Goal: Task Accomplishment & Management: Use online tool/utility

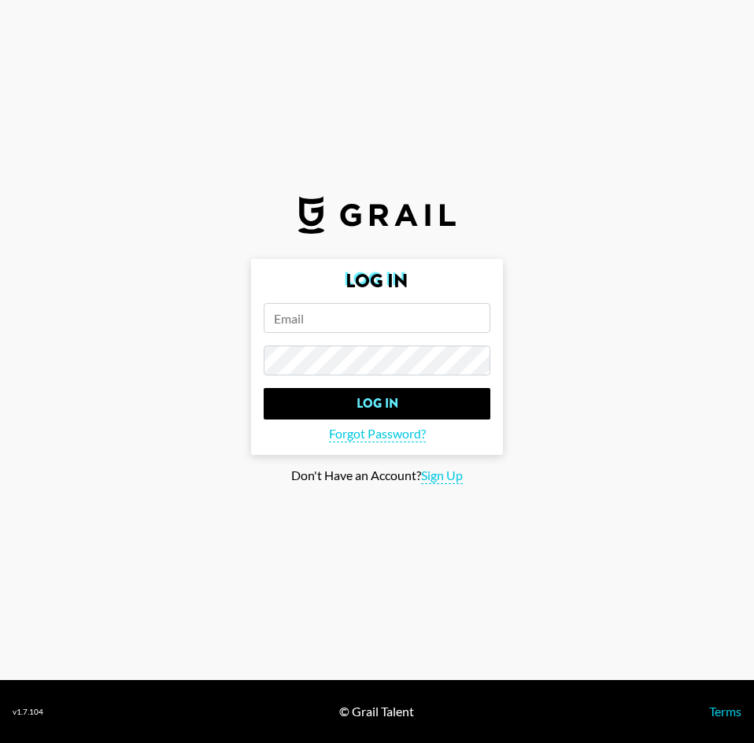
drag, startPoint x: 316, startPoint y: 322, endPoint x: 329, endPoint y: 334, distance: 17.9
click at [317, 319] on input "email" at bounding box center [377, 318] width 227 height 30
click at [358, 319] on input "email" at bounding box center [377, 318] width 227 height 30
paste input "hugomillingtondrake@yahoo.co.uk"
type input "hugomillingtondrake@yahoo.co.uk"
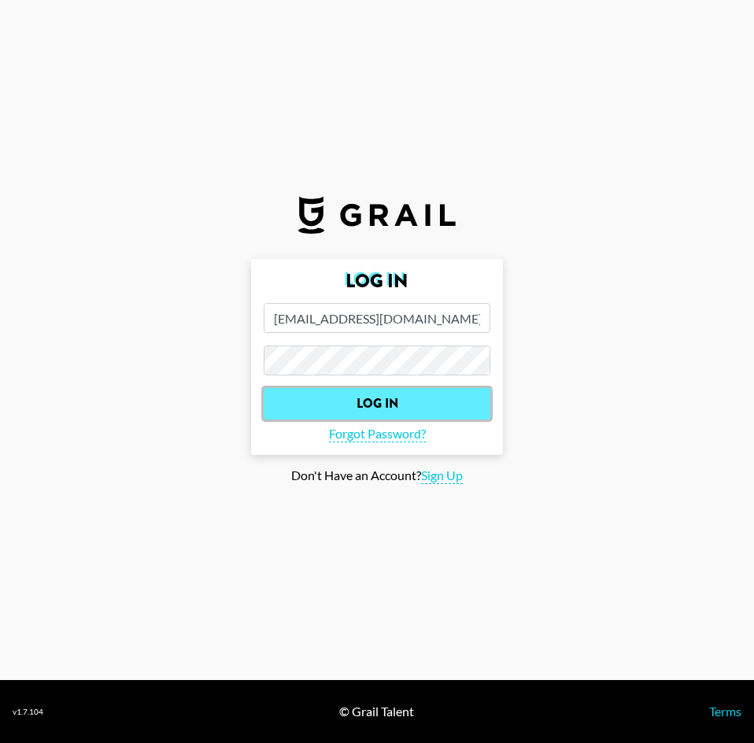
click at [358, 408] on input "Log In" at bounding box center [377, 403] width 227 height 31
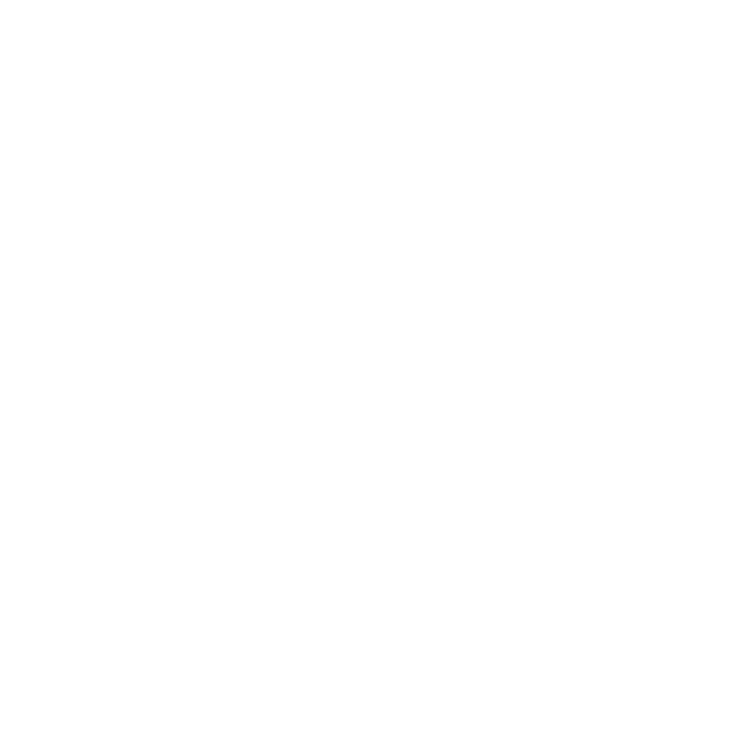
select select "Song"
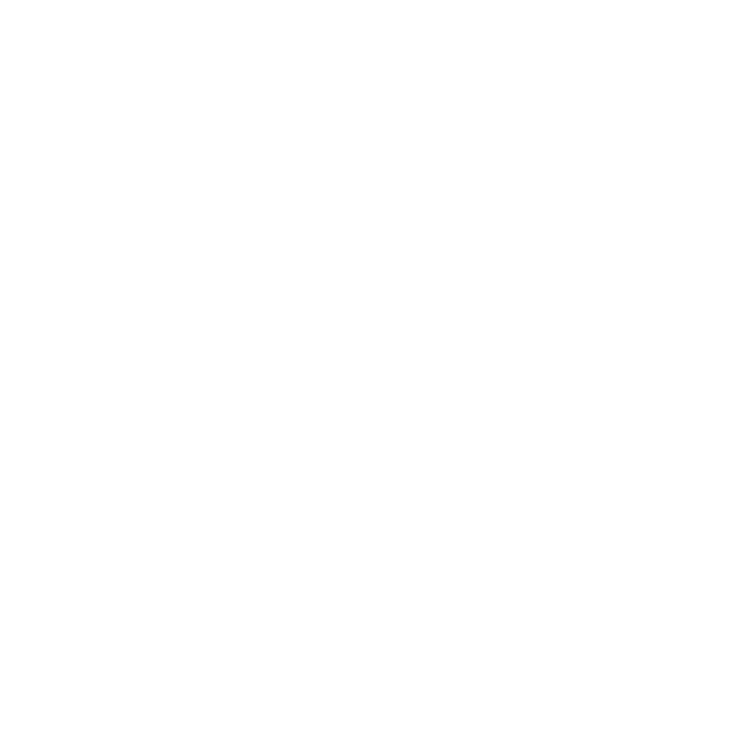
select select "Song"
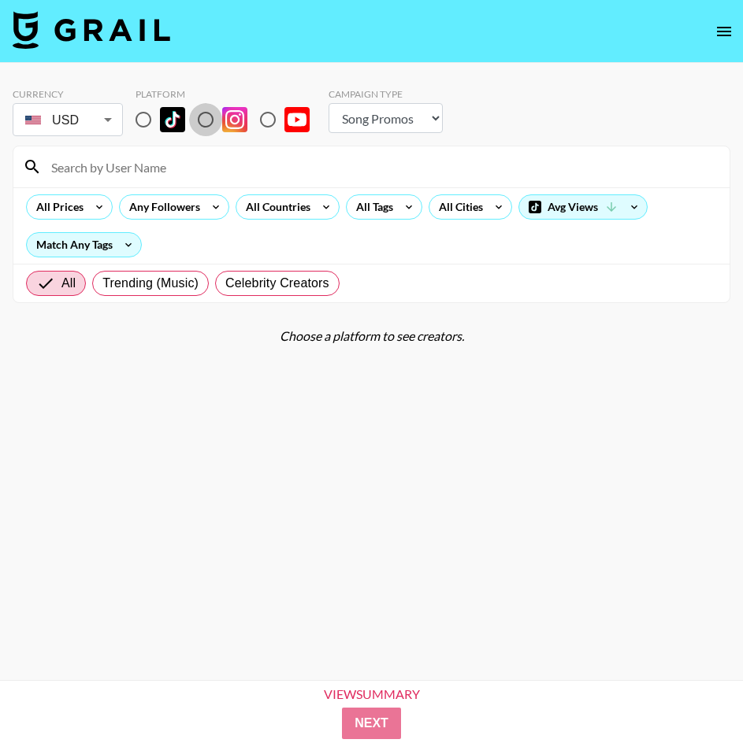
click at [206, 116] on input "radio" at bounding box center [205, 119] width 33 height 33
radio input "true"
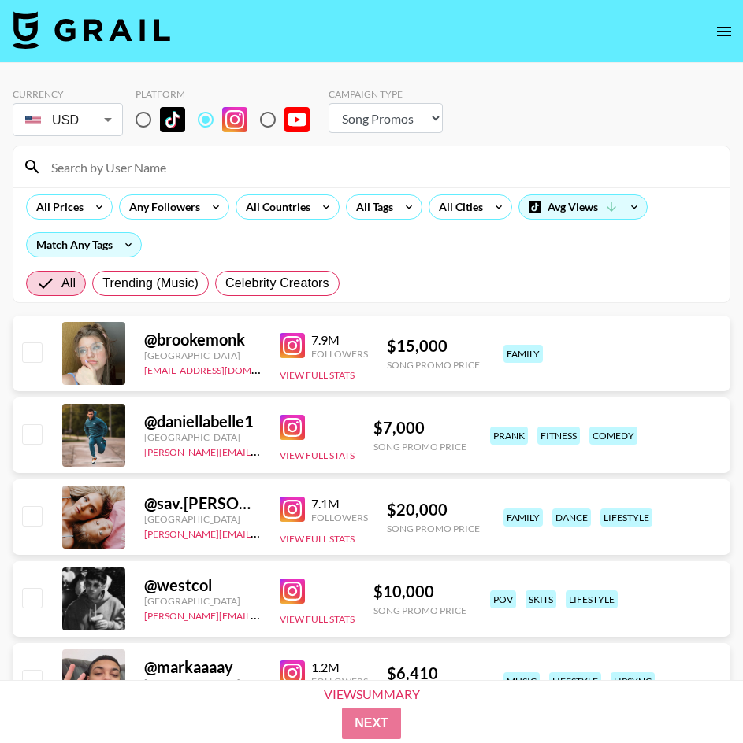
click at [26, 354] on input "checkbox" at bounding box center [31, 352] width 19 height 19
checkbox input "false"
click at [203, 122] on input "radio" at bounding box center [205, 119] width 33 height 33
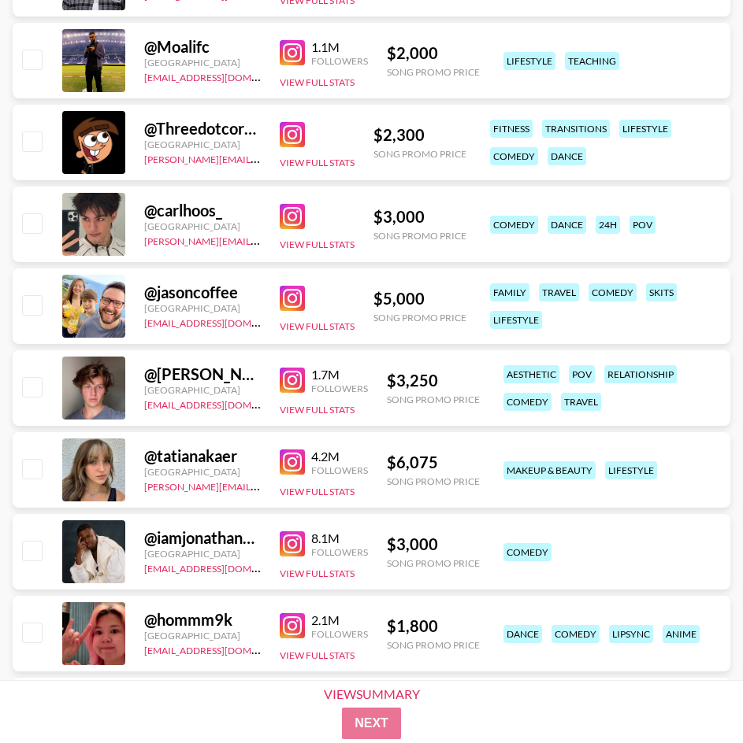
scroll to position [1181, 0]
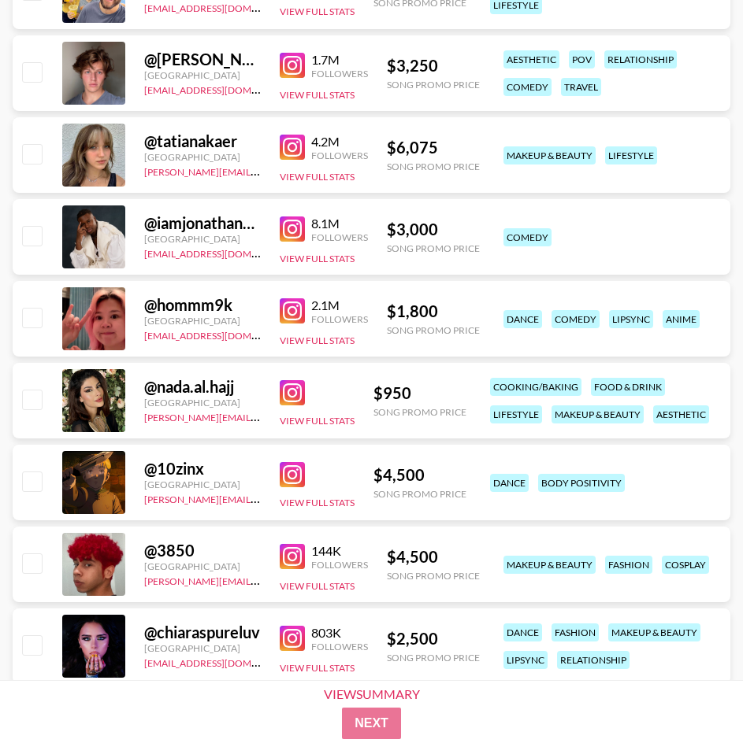
drag, startPoint x: 329, startPoint y: 373, endPoint x: 2, endPoint y: 276, distance: 341.0
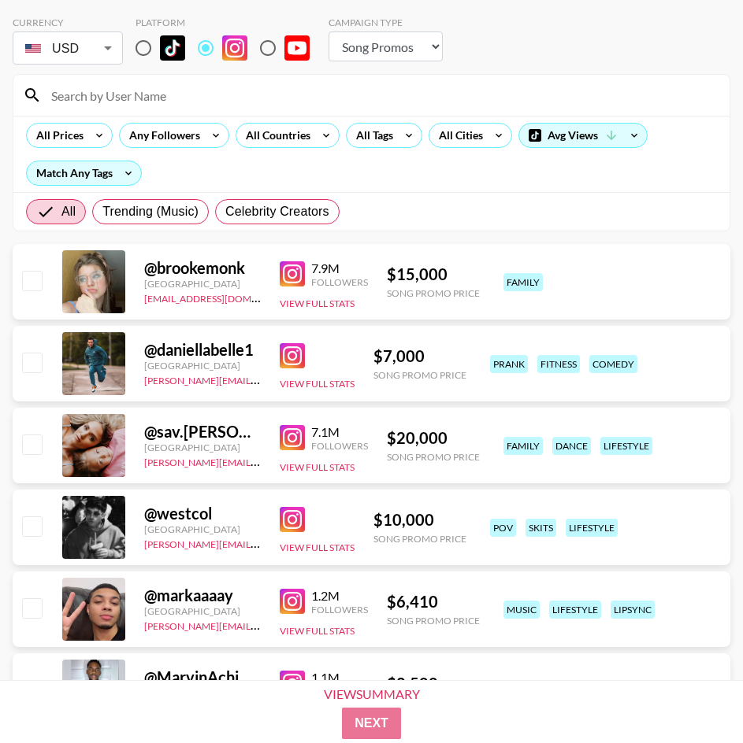
scroll to position [0, 0]
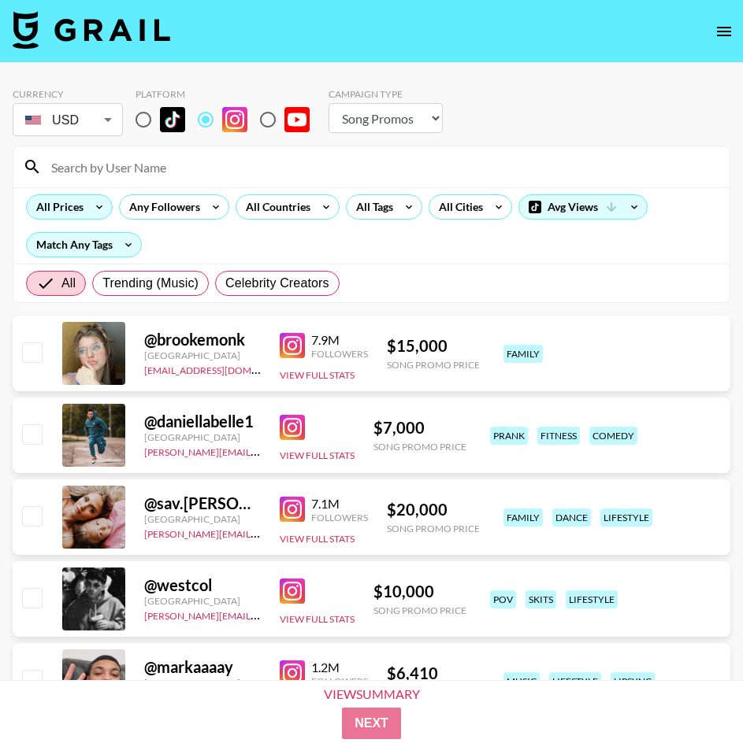
click at [58, 215] on div "All Prices" at bounding box center [57, 207] width 60 height 24
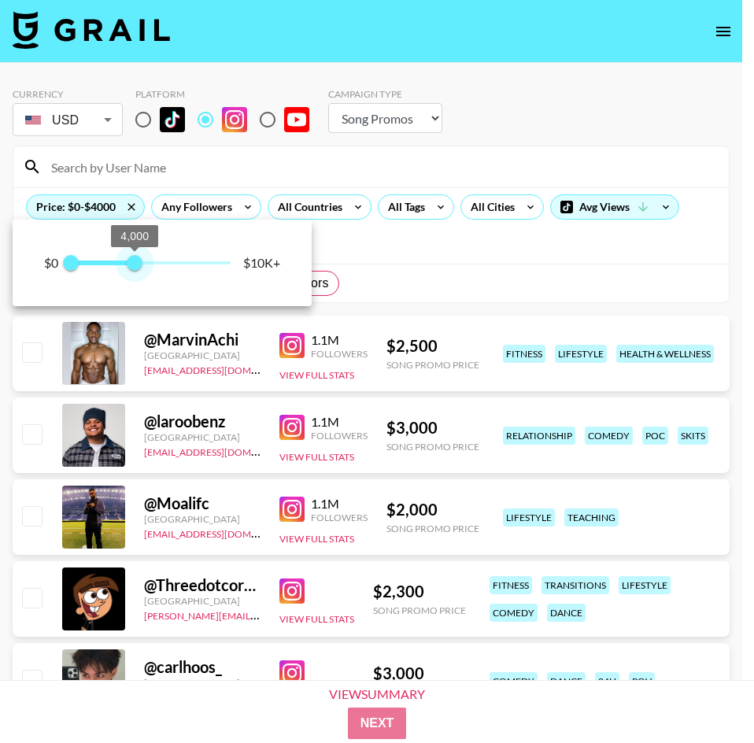
type input "4000"
drag, startPoint x: 159, startPoint y: 267, endPoint x: 135, endPoint y: 267, distance: 23.6
click at [135, 267] on span "4,000" at bounding box center [135, 263] width 16 height 16
click at [420, 244] on div at bounding box center [377, 371] width 754 height 743
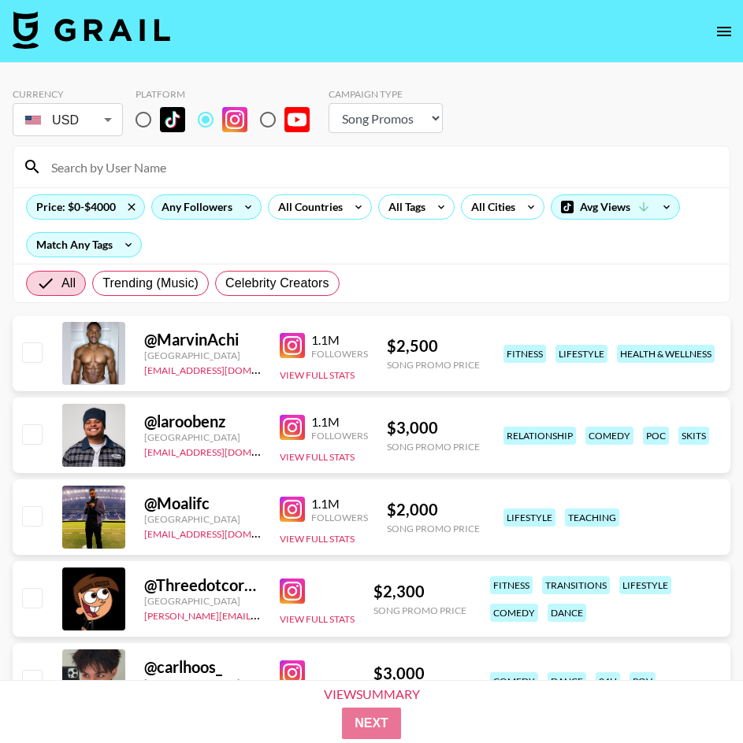
click at [228, 215] on div "Any Followers" at bounding box center [193, 207] width 83 height 24
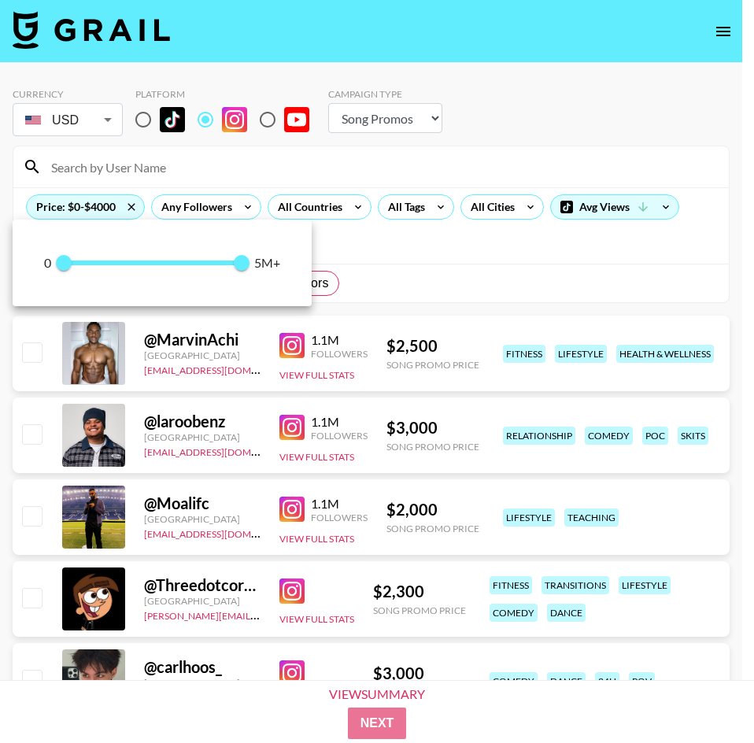
click at [231, 207] on div at bounding box center [377, 371] width 754 height 743
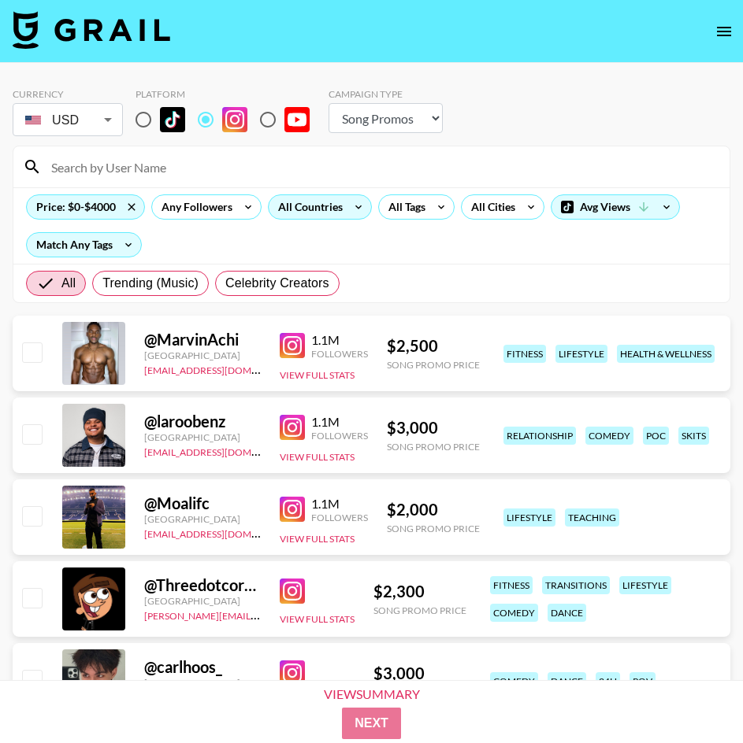
click at [325, 206] on div "All Countries" at bounding box center [307, 207] width 77 height 24
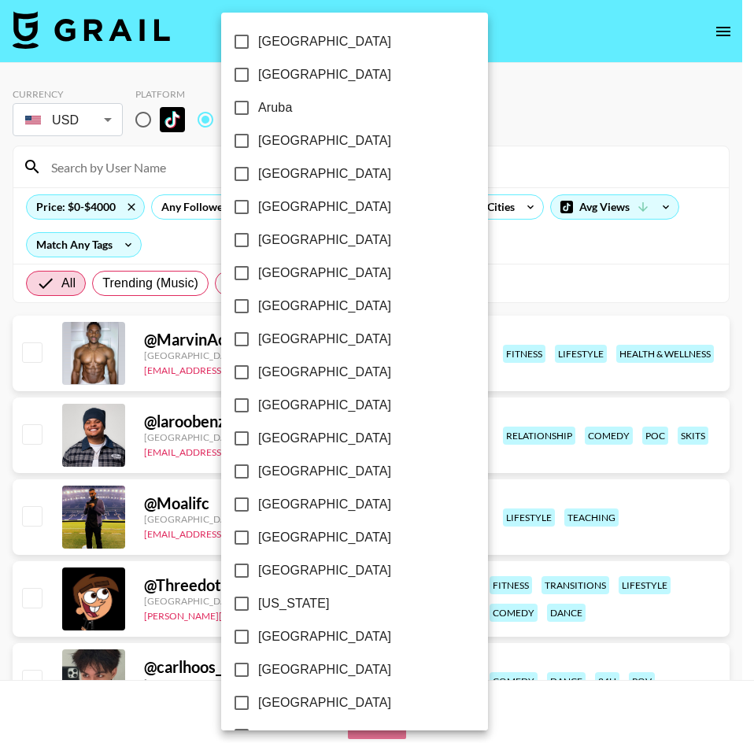
click at [465, 246] on div at bounding box center [377, 371] width 754 height 743
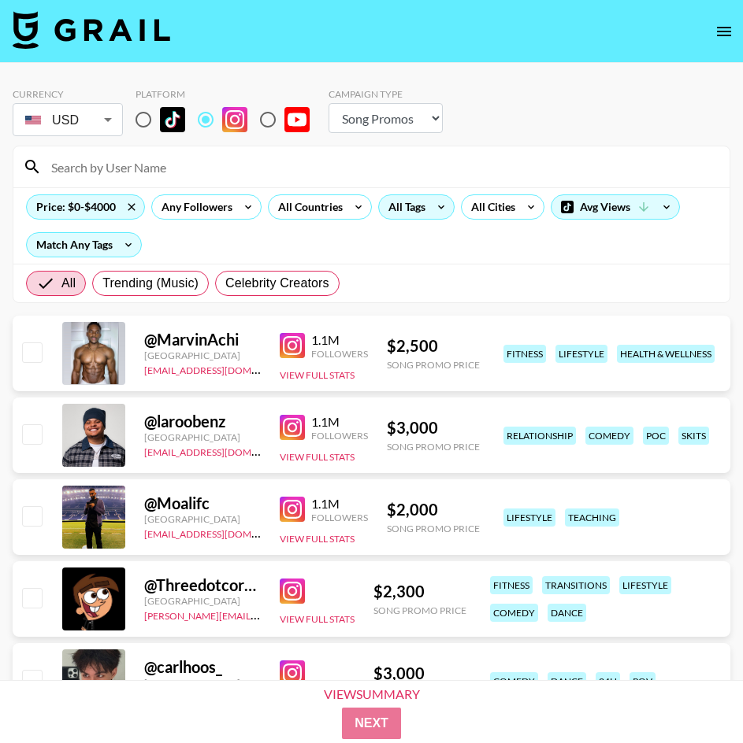
click at [431, 207] on icon at bounding box center [440, 207] width 25 height 24
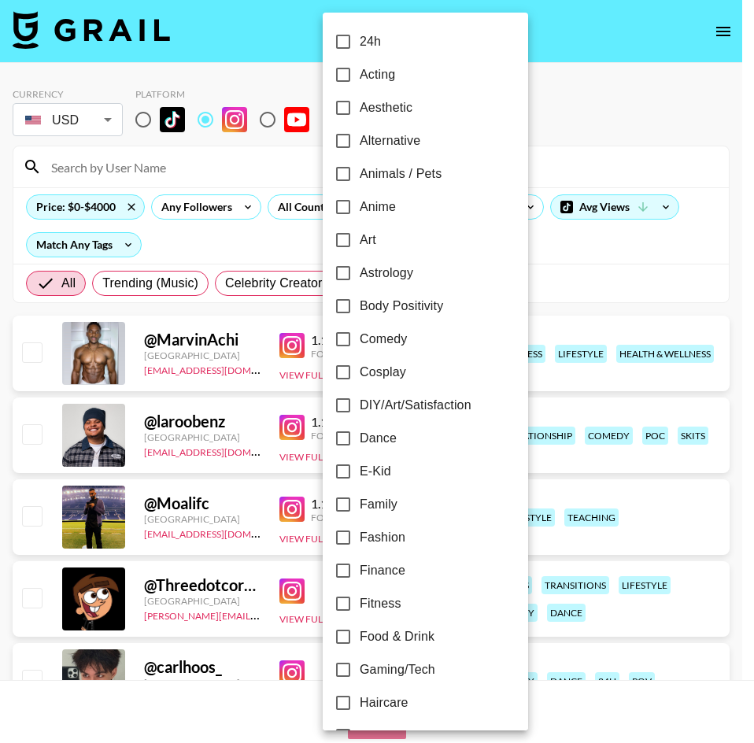
click at [591, 246] on div at bounding box center [377, 371] width 754 height 743
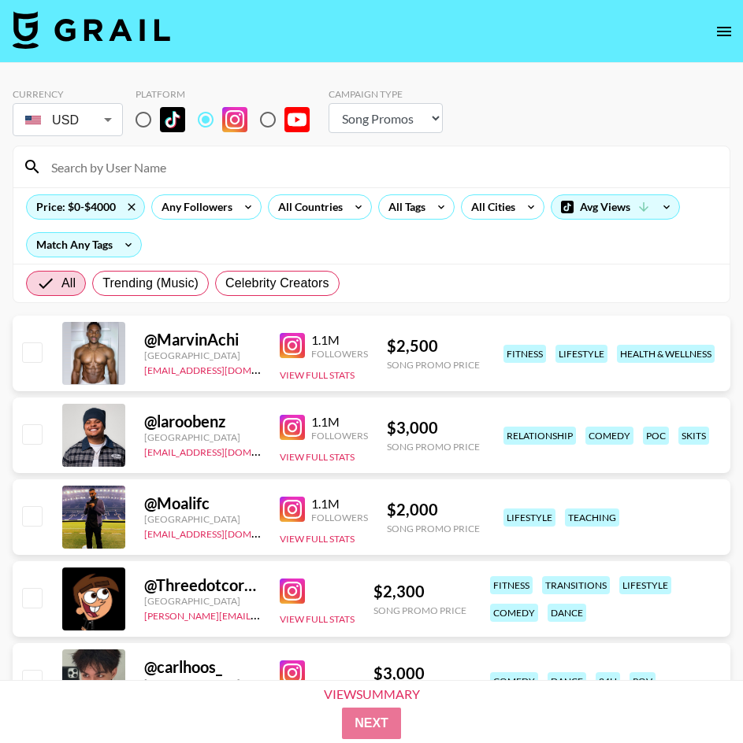
click at [404, 120] on select "Choose Type... Song Promos Brand Promos" at bounding box center [385, 118] width 114 height 30
select select "Brand"
click at [328, 103] on select "Choose Type... Song Promos Brand Promos" at bounding box center [385, 118] width 114 height 30
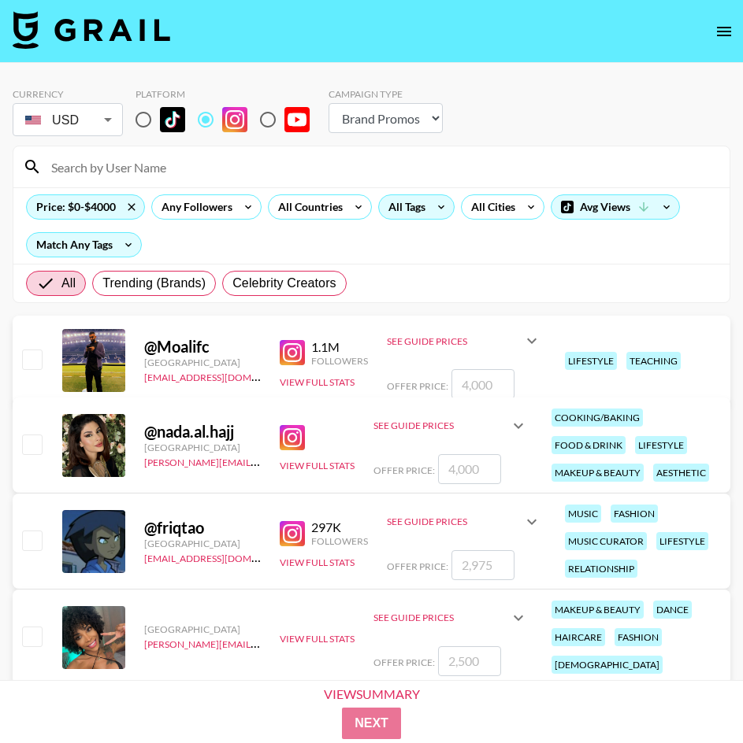
click at [414, 213] on div "All Tags" at bounding box center [404, 207] width 50 height 24
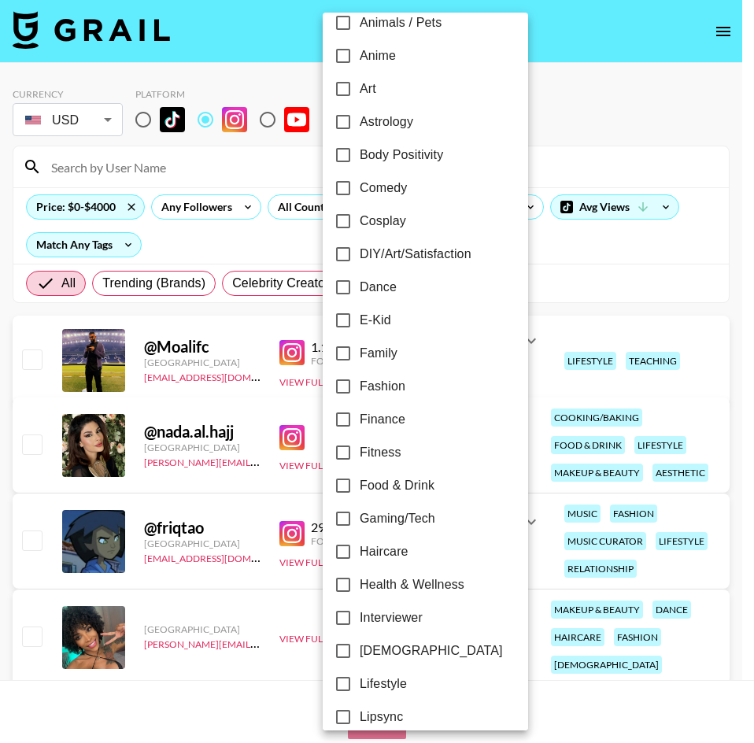
scroll to position [157, 0]
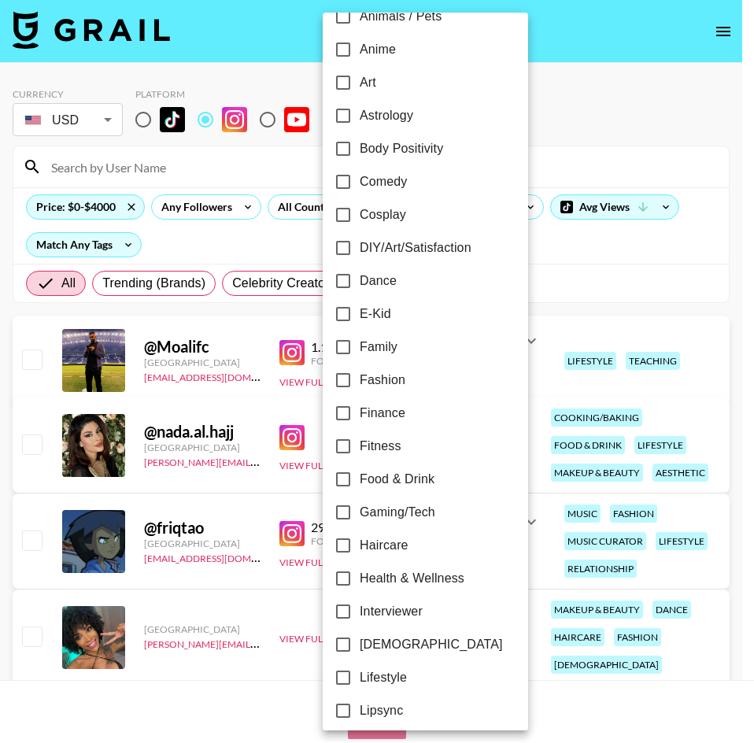
click at [617, 247] on div at bounding box center [377, 371] width 754 height 743
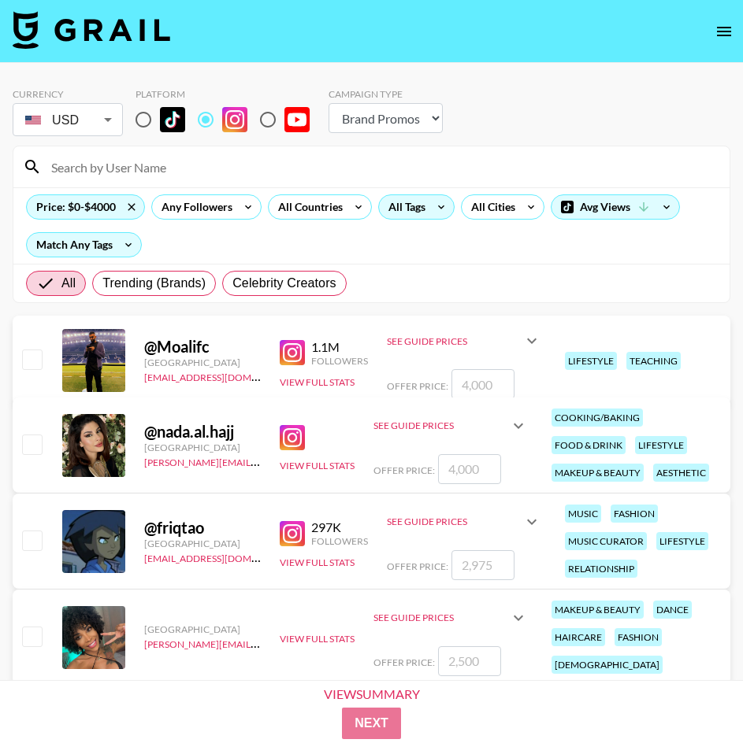
click at [417, 202] on div "All Tags" at bounding box center [404, 207] width 50 height 24
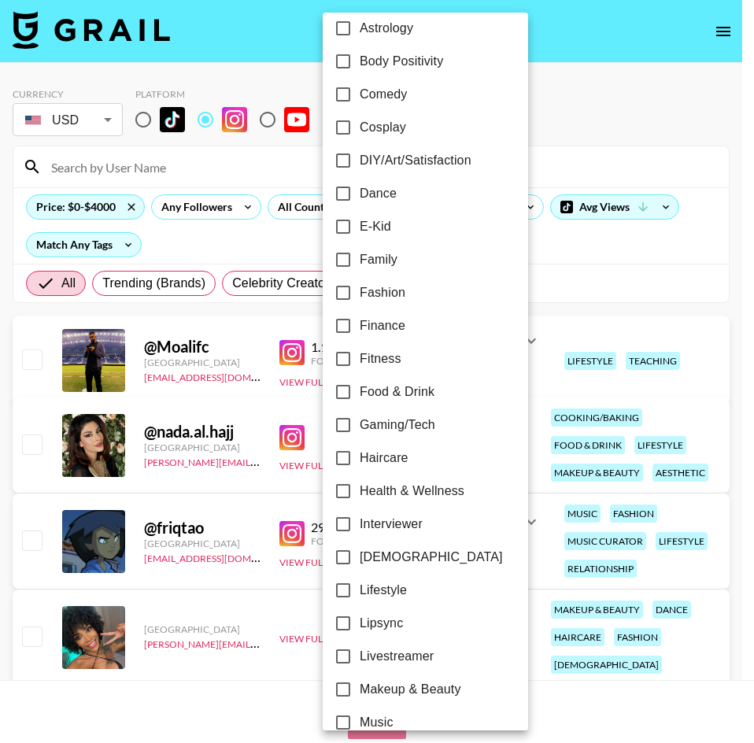
scroll to position [315, 0]
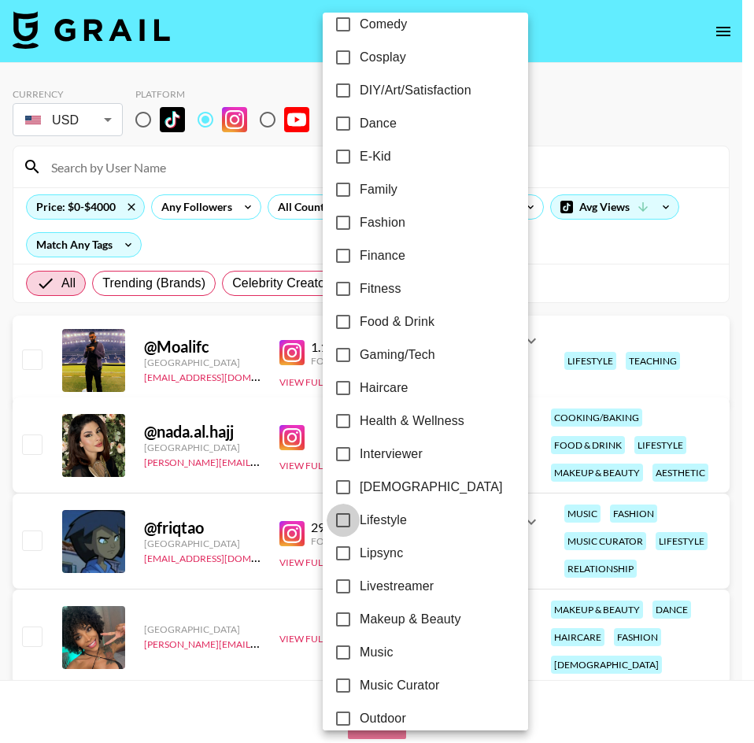
click at [343, 516] on input "Lifestyle" at bounding box center [343, 520] width 33 height 33
checkbox input "true"
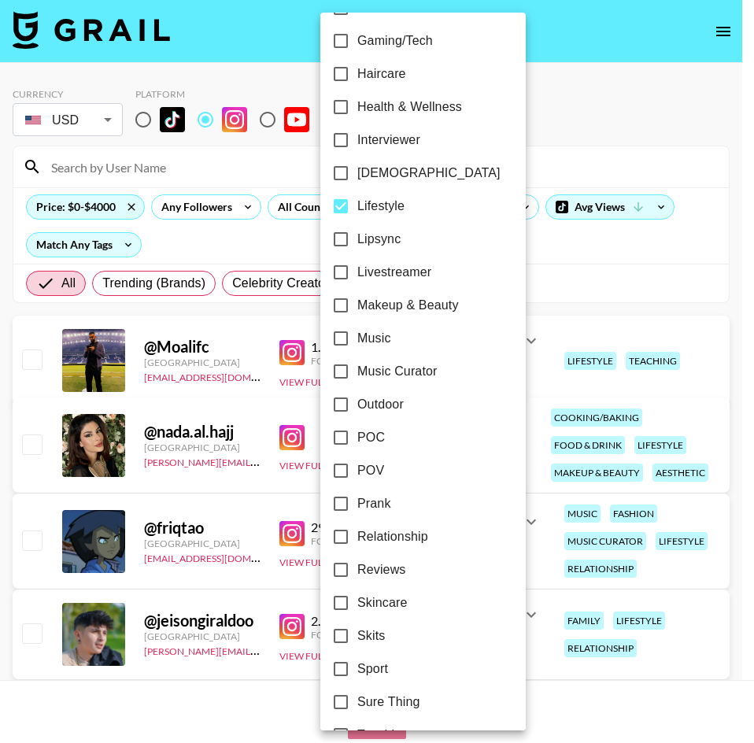
scroll to position [630, 0]
click at [346, 306] on input "Makeup & Beauty" at bounding box center [340, 304] width 33 height 33
checkbox input "true"
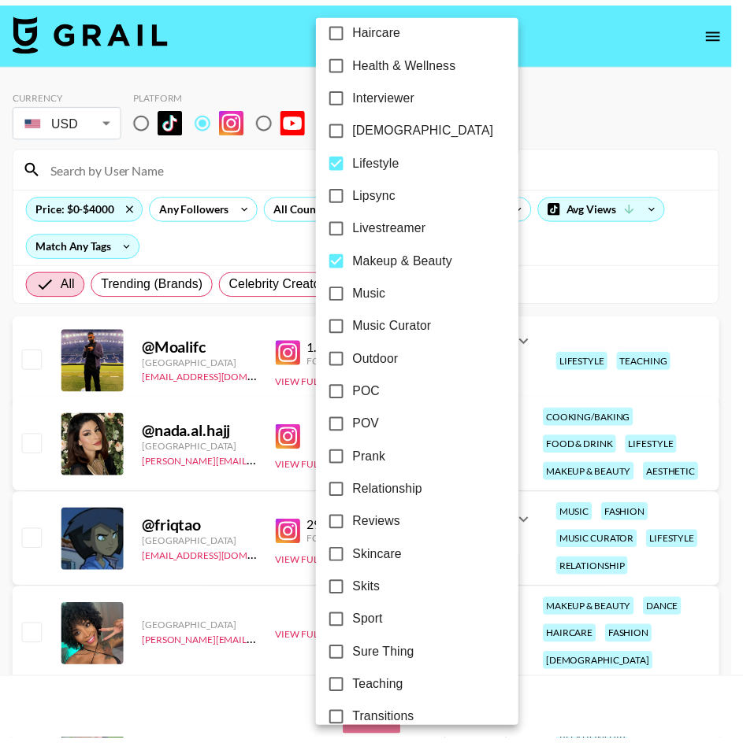
scroll to position [762, 0]
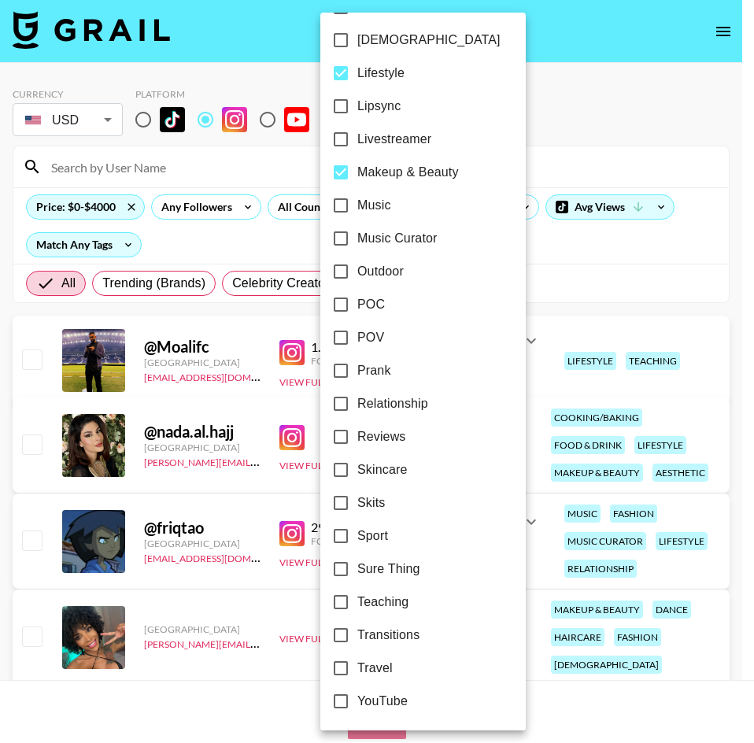
click at [546, 238] on div at bounding box center [377, 371] width 754 height 743
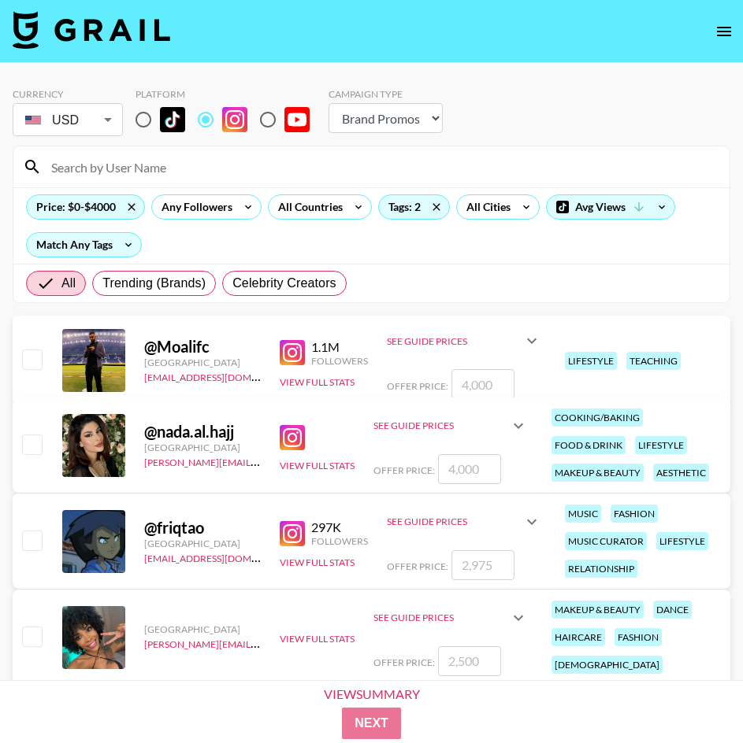
scroll to position [79, 0]
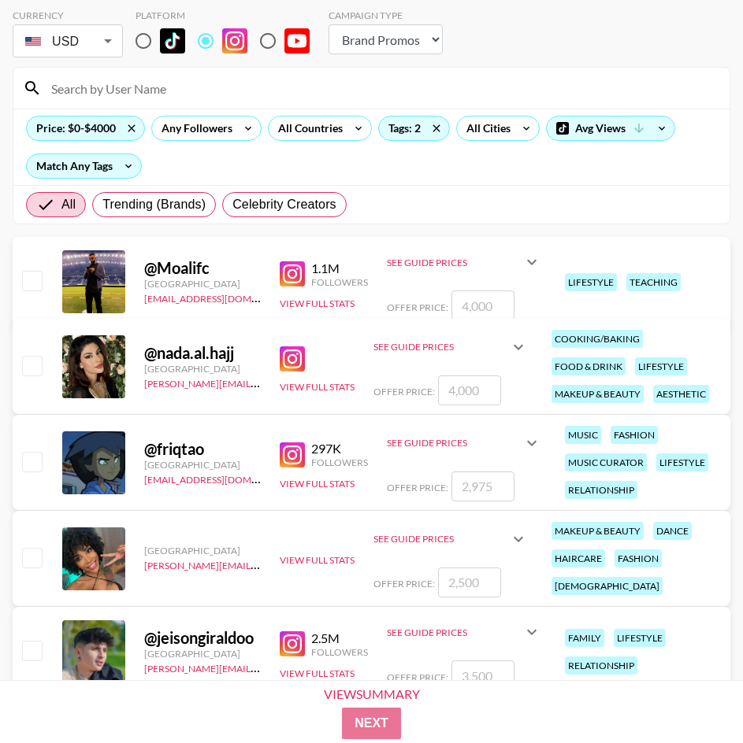
drag, startPoint x: 389, startPoint y: 367, endPoint x: 516, endPoint y: 190, distance: 217.9
click at [515, 190] on div "All Trending (Brands) Celebrity Creators" at bounding box center [371, 204] width 716 height 39
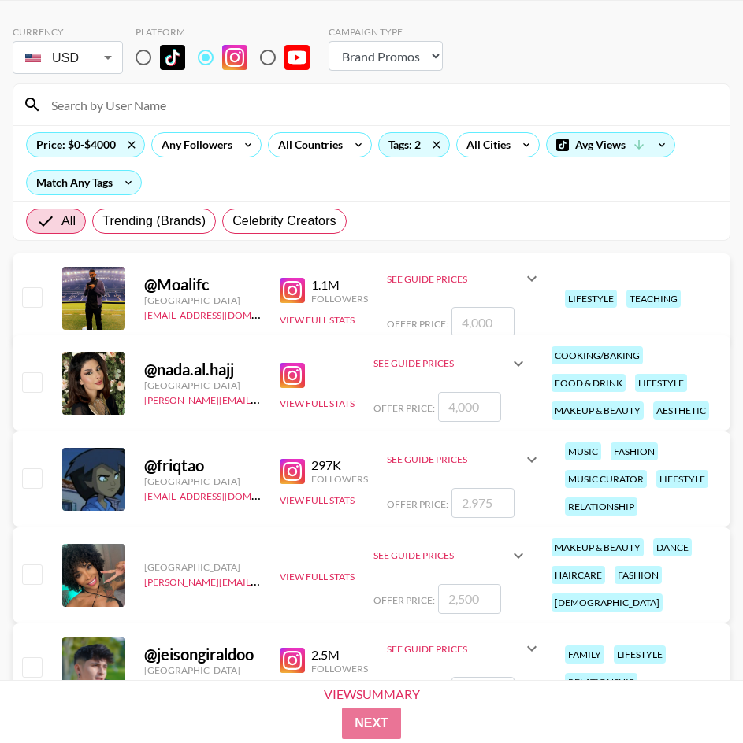
scroll to position [0, 0]
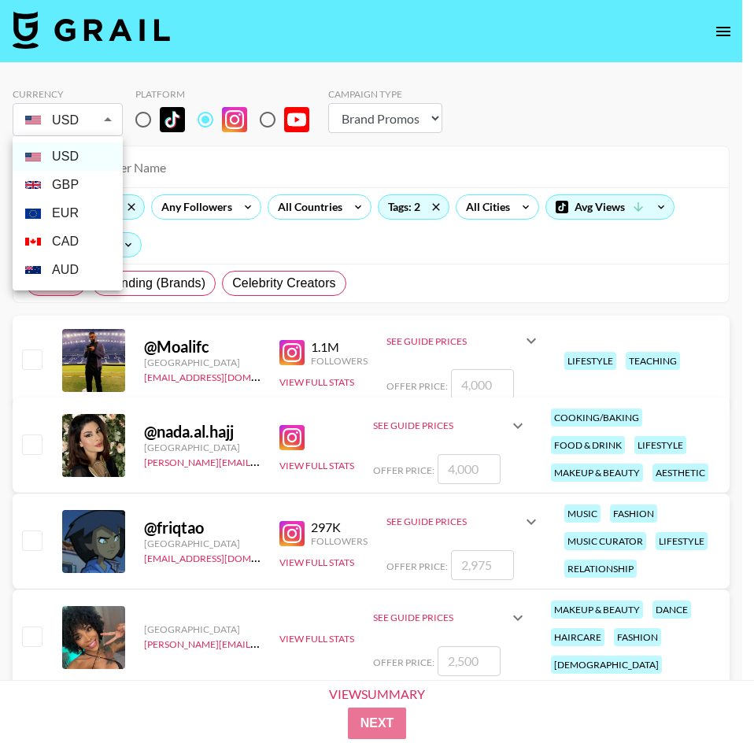
click at [94, 113] on div at bounding box center [377, 371] width 754 height 743
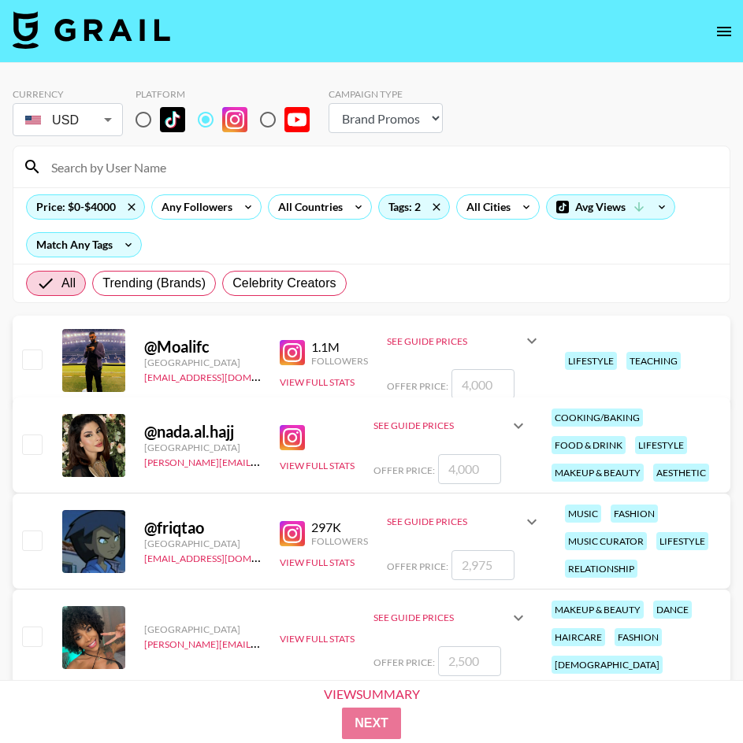
click at [306, 239] on div "Price: $0-$4000 Any Followers All Countries Tags: 2 All Cities Avg Views Match …" at bounding box center [371, 225] width 716 height 76
click at [260, 244] on div "Price: $0-$4000 Any Followers All Countries Tags: 2 All Cities Avg Views Match …" at bounding box center [371, 225] width 716 height 76
click at [180, 239] on div "Price: $0-$4000 Any Followers All Countries Tags: 2 All Cities Avg Views Match …" at bounding box center [371, 225] width 716 height 76
click at [160, 239] on div "Price: $0-$4000 Any Followers All Countries Tags: 2 All Cities Avg Views Match …" at bounding box center [371, 225] width 716 height 76
click at [150, 201] on div "Any Followers" at bounding box center [206, 206] width 117 height 25
